Goal: Find specific page/section: Find specific page/section

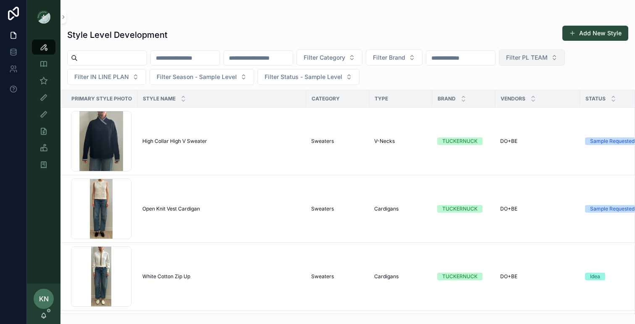
click at [548, 58] on span "Filter PL TEAM" at bounding box center [527, 57] width 42 height 8
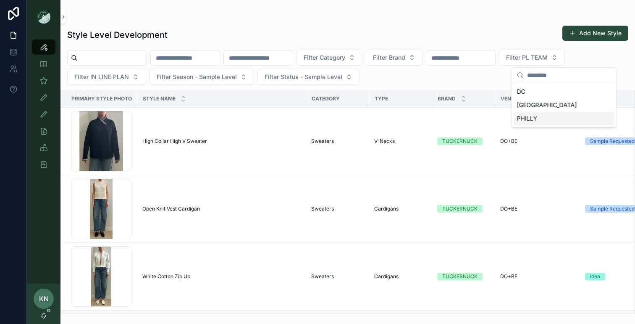
click at [536, 115] on div "PHILLY" at bounding box center [564, 118] width 101 height 13
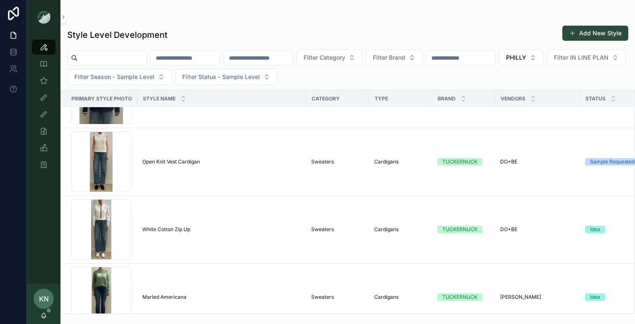
scroll to position [50, 0]
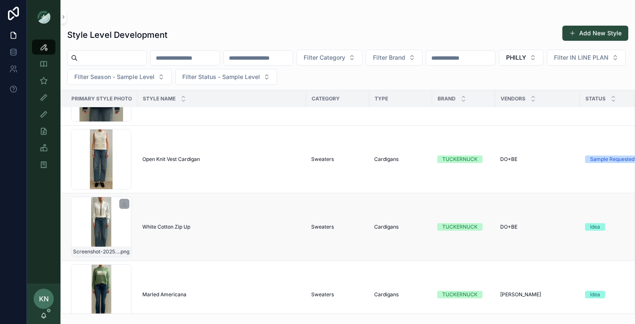
click at [107, 225] on div "Screenshot-2025-09-04-at-1.33.54-PM .png" at bounding box center [101, 227] width 61 height 61
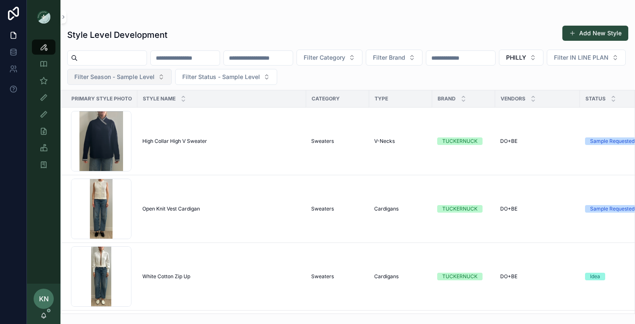
click at [172, 82] on button "Filter Season - Sample Level" at bounding box center [119, 77] width 105 height 16
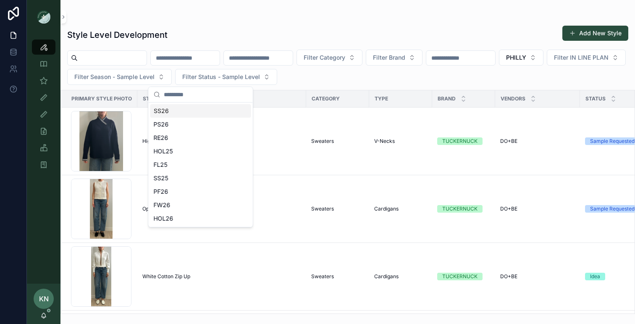
click at [181, 116] on div "SS26" at bounding box center [200, 110] width 101 height 13
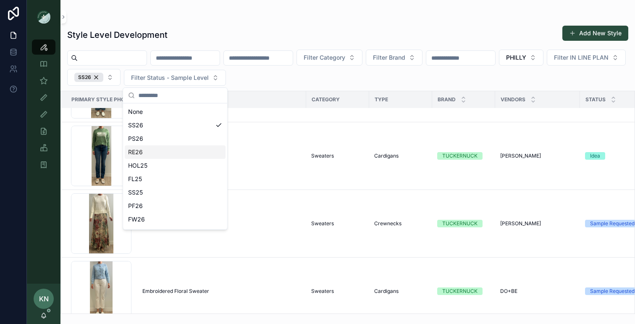
scroll to position [191, 0]
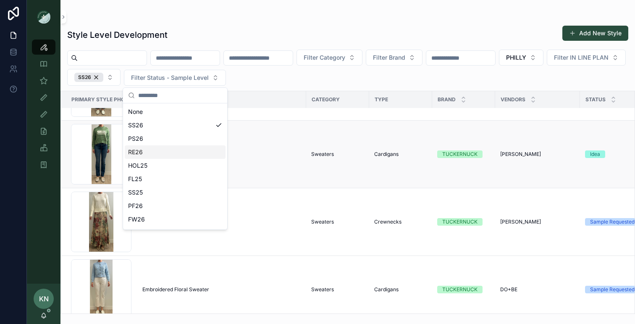
click at [272, 175] on td "Marled Americana Marled Americana" at bounding box center [221, 155] width 169 height 68
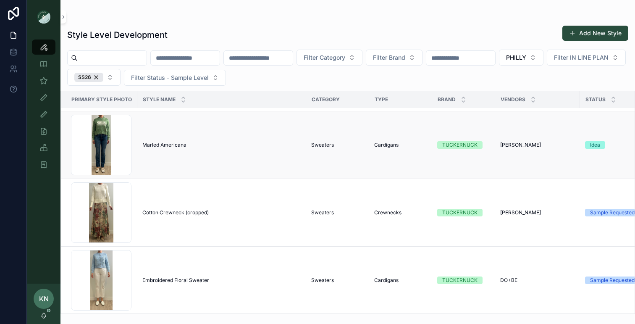
scroll to position [202, 0]
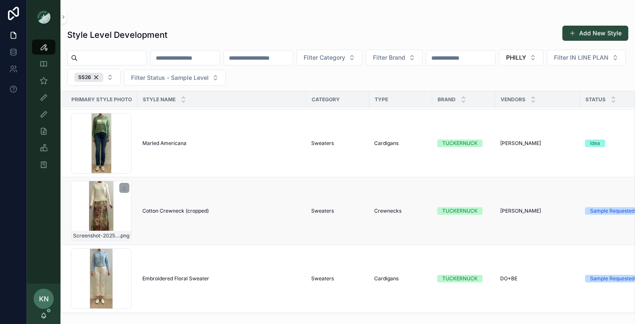
click at [107, 191] on div "Screenshot-2025-09-04-at-1.24.43-PM .png" at bounding box center [101, 211] width 61 height 61
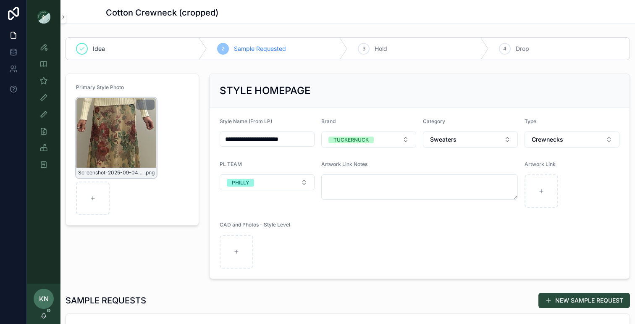
click at [128, 110] on div "Screenshot-2025-09-04-at-1.24.43-PM .png" at bounding box center [116, 137] width 81 height 81
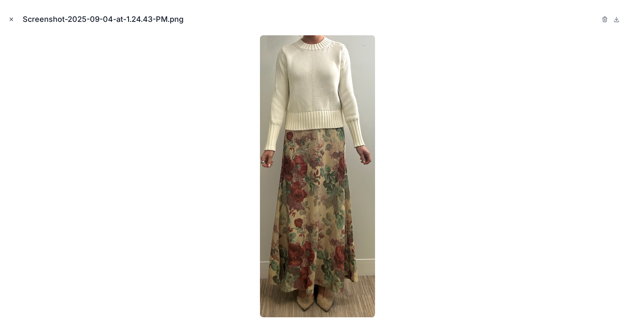
click at [12, 20] on icon "Close modal" at bounding box center [11, 19] width 3 height 3
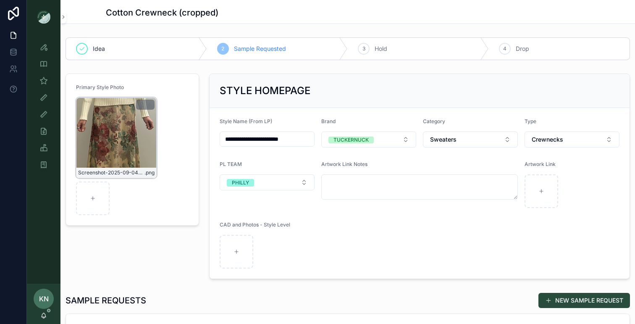
click at [150, 161] on div "Screenshot-2025-09-04-at-1.24.43-PM .png" at bounding box center [116, 137] width 81 height 81
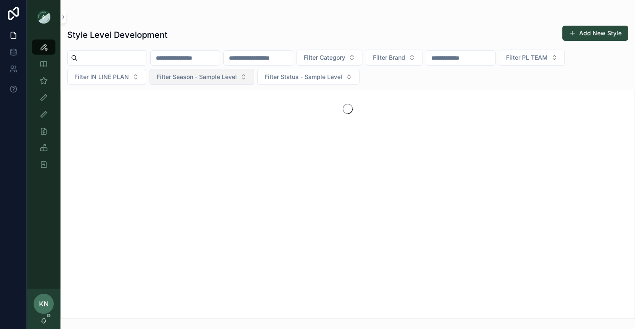
click at [222, 75] on span "Filter Season - Sample Level" at bounding box center [197, 77] width 80 height 8
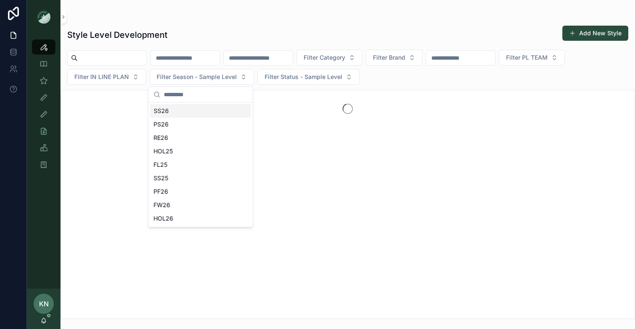
click at [194, 115] on div "SS26" at bounding box center [200, 110] width 101 height 13
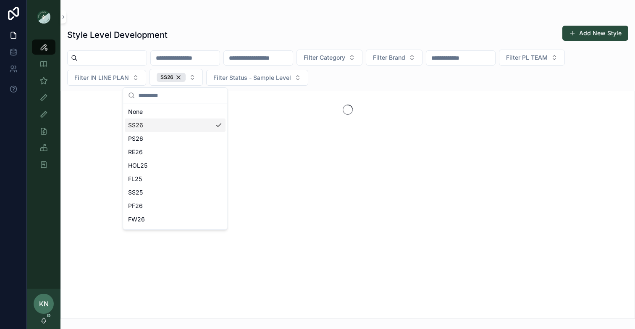
click at [188, 127] on div "SS26" at bounding box center [175, 124] width 101 height 13
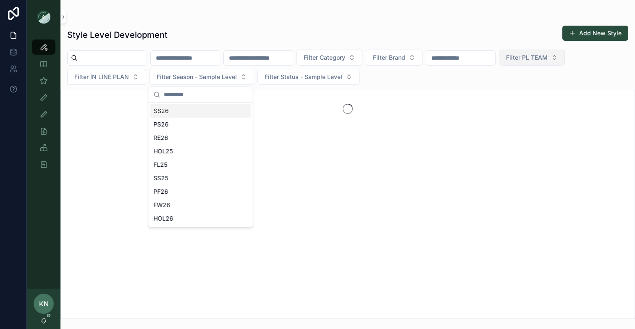
click at [548, 58] on span "Filter PL TEAM" at bounding box center [527, 57] width 42 height 8
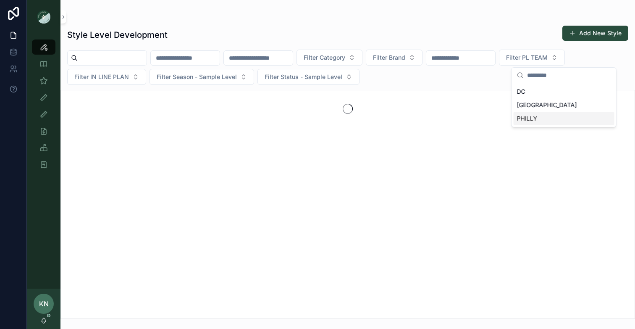
click at [532, 119] on div "PHILLY" at bounding box center [564, 118] width 101 height 13
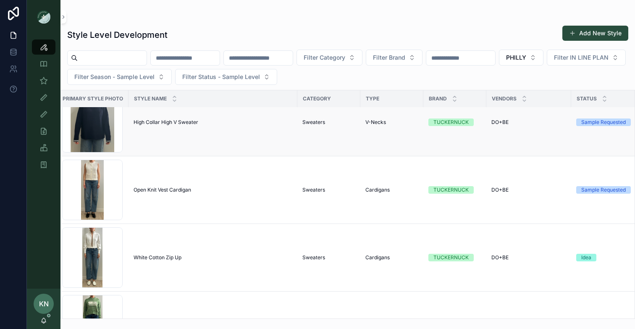
scroll to position [27, 9]
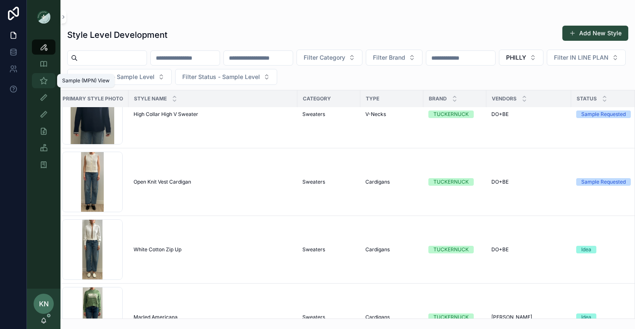
click at [43, 77] on icon "scrollable content" at bounding box center [43, 80] width 8 height 8
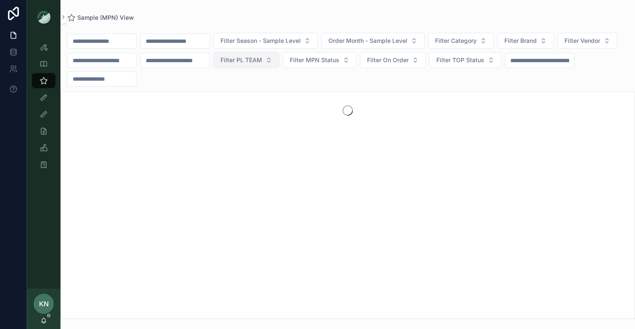
click at [279, 66] on button "Filter PL TEAM" at bounding box center [246, 60] width 66 height 16
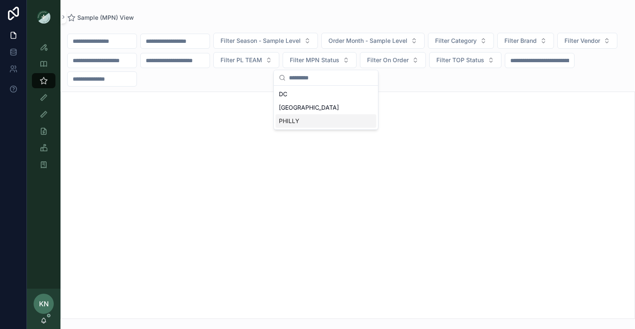
click at [302, 122] on div "PHILLY" at bounding box center [326, 120] width 101 height 13
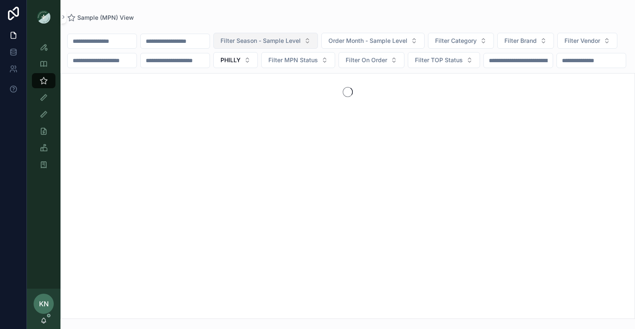
click at [284, 44] on span "Filter Season - Sample Level" at bounding box center [261, 41] width 80 height 8
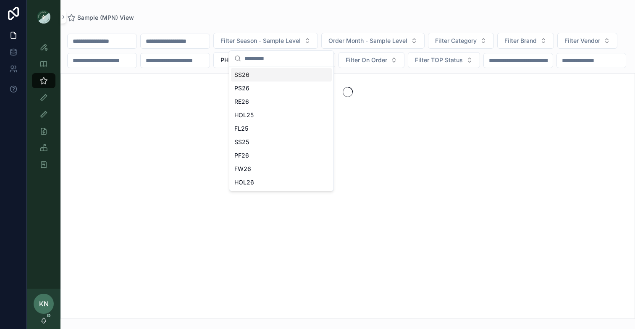
click at [255, 78] on div "SS26" at bounding box center [281, 74] width 101 height 13
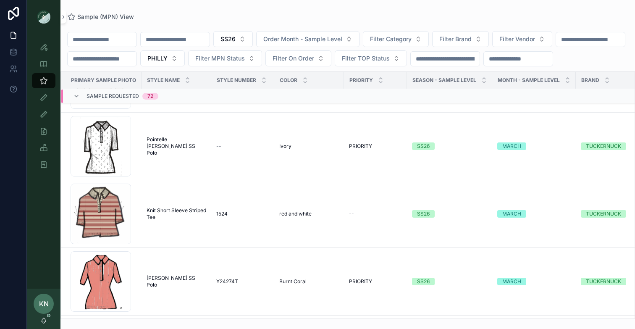
scroll to position [843, 0]
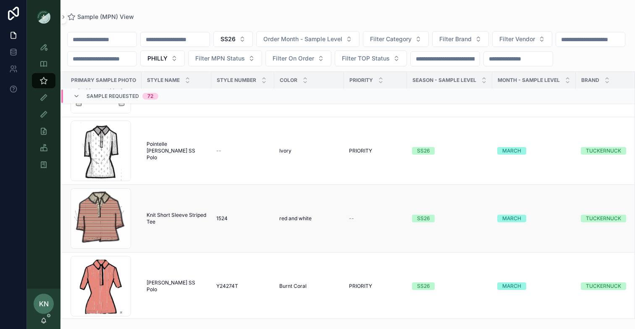
click at [273, 228] on td "1524 1524" at bounding box center [242, 219] width 63 height 68
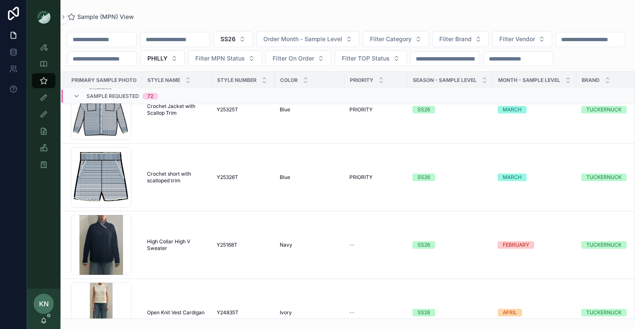
scroll to position [0, 0]
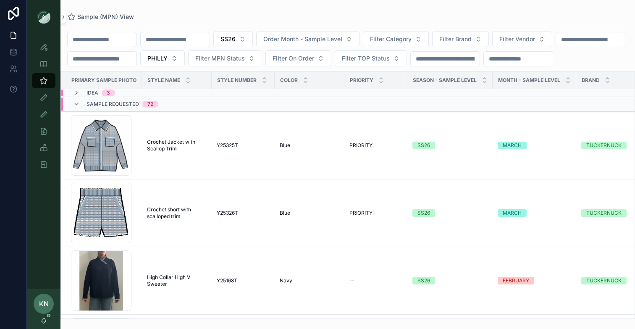
click at [91, 96] on span "Idea" at bounding box center [93, 92] width 12 height 7
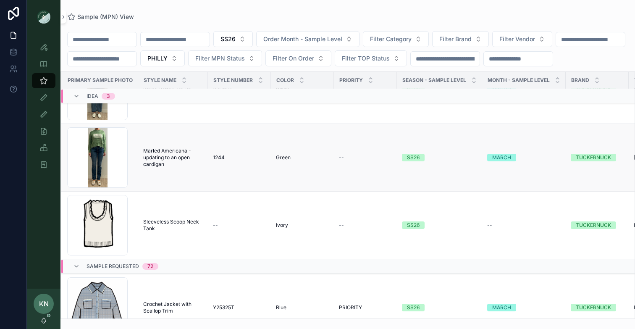
scroll to position [51, 4]
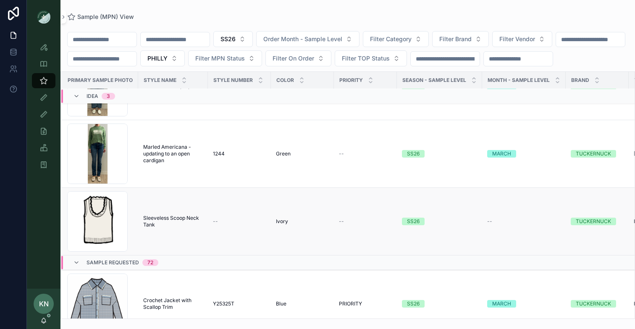
click at [192, 249] on td "Sleeveless Scoop Neck Tank Sleeveless Scoop Neck Tank" at bounding box center [173, 222] width 70 height 68
click at [260, 225] on div "--" at bounding box center [239, 221] width 53 height 7
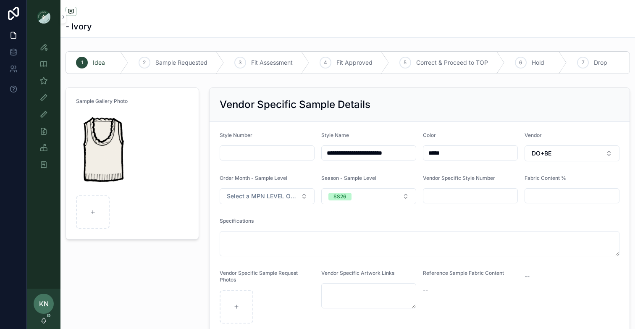
scroll to position [10, 0]
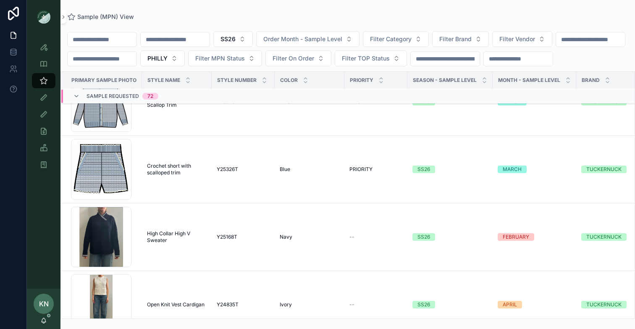
scroll to position [315, 0]
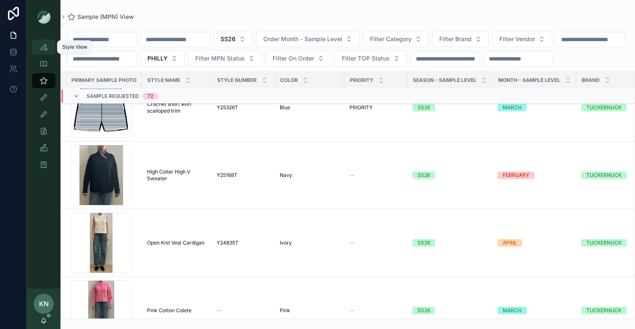
click at [45, 45] on icon "scrollable content" at bounding box center [43, 47] width 8 height 8
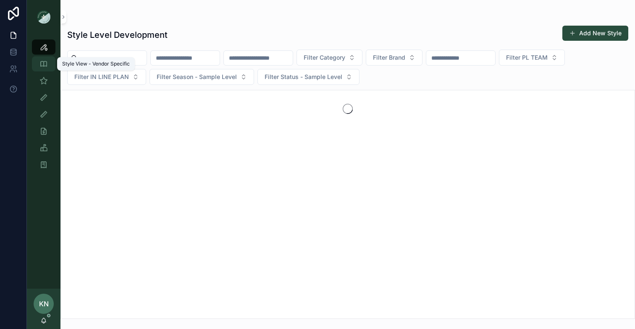
click at [44, 59] on div "Style View - Vendor Specific" at bounding box center [43, 63] width 13 height 13
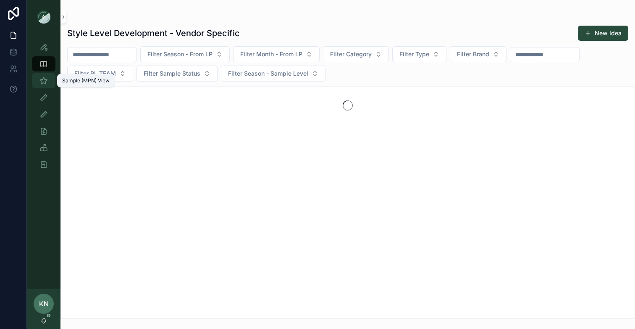
click at [43, 83] on icon "scrollable content" at bounding box center [43, 80] width 8 height 8
click at [45, 49] on icon "scrollable content" at bounding box center [43, 47] width 8 height 8
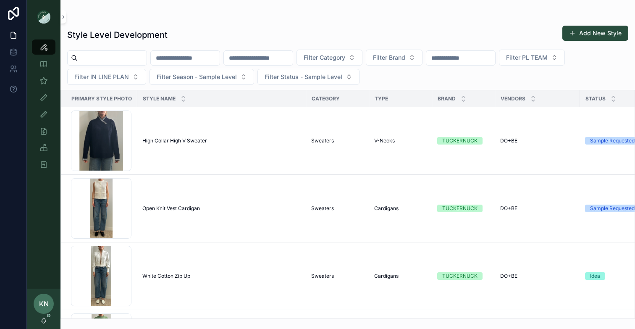
scroll to position [70, 0]
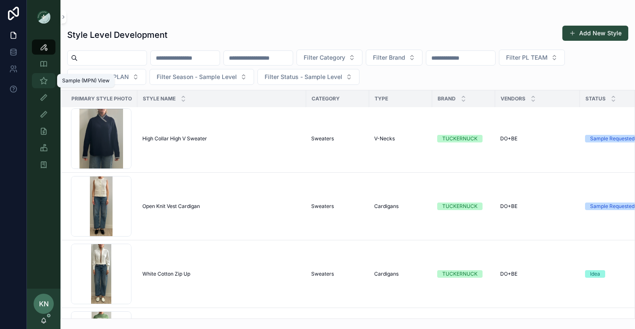
click at [43, 85] on div "Sample (MPN) View" at bounding box center [43, 80] width 13 height 13
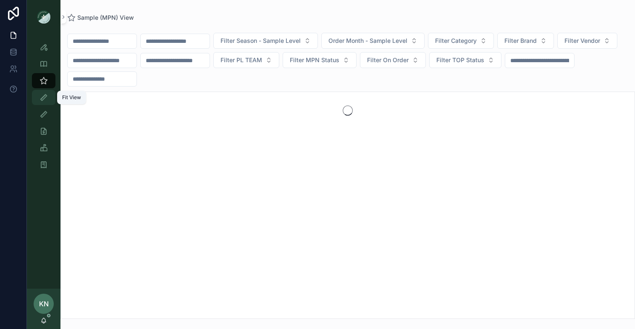
click at [45, 100] on icon "scrollable content" at bounding box center [43, 97] width 8 height 8
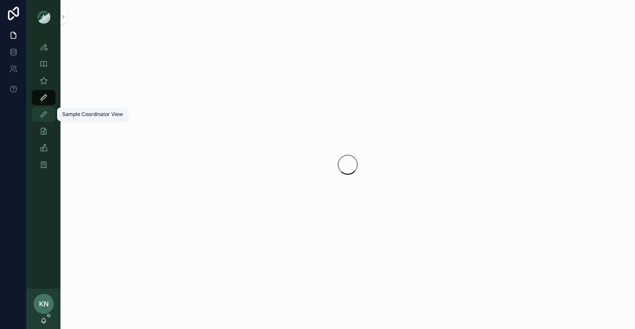
click at [45, 118] on icon "scrollable content" at bounding box center [43, 114] width 8 height 8
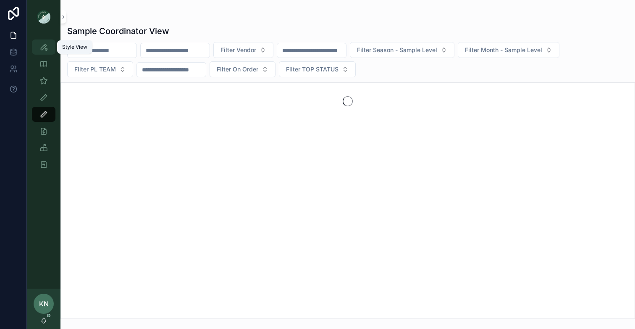
click at [44, 46] on icon "scrollable content" at bounding box center [43, 47] width 8 height 8
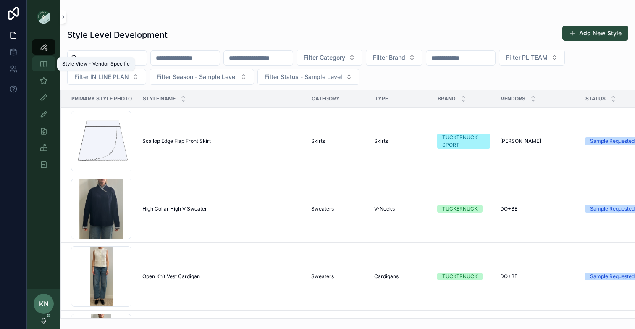
click at [46, 62] on icon "scrollable content" at bounding box center [43, 64] width 8 height 8
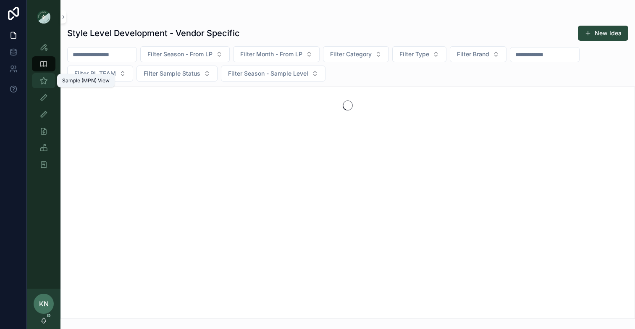
click at [45, 76] on icon "scrollable content" at bounding box center [43, 80] width 8 height 8
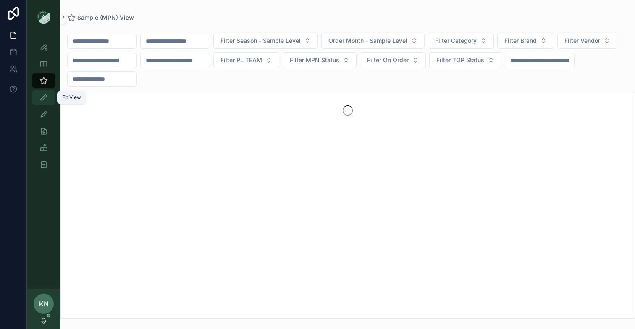
click at [47, 99] on icon "scrollable content" at bounding box center [43, 97] width 8 height 8
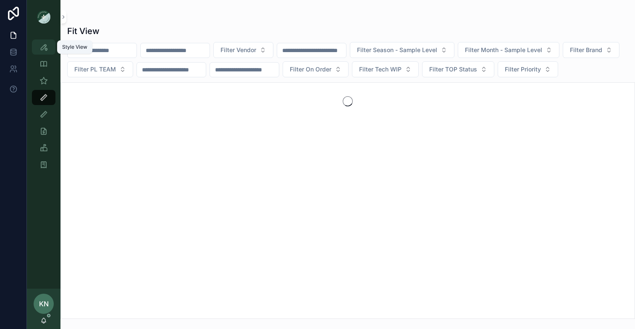
click at [43, 49] on icon "scrollable content" at bounding box center [43, 47] width 8 height 8
